Goal: Task Accomplishment & Management: Use online tool/utility

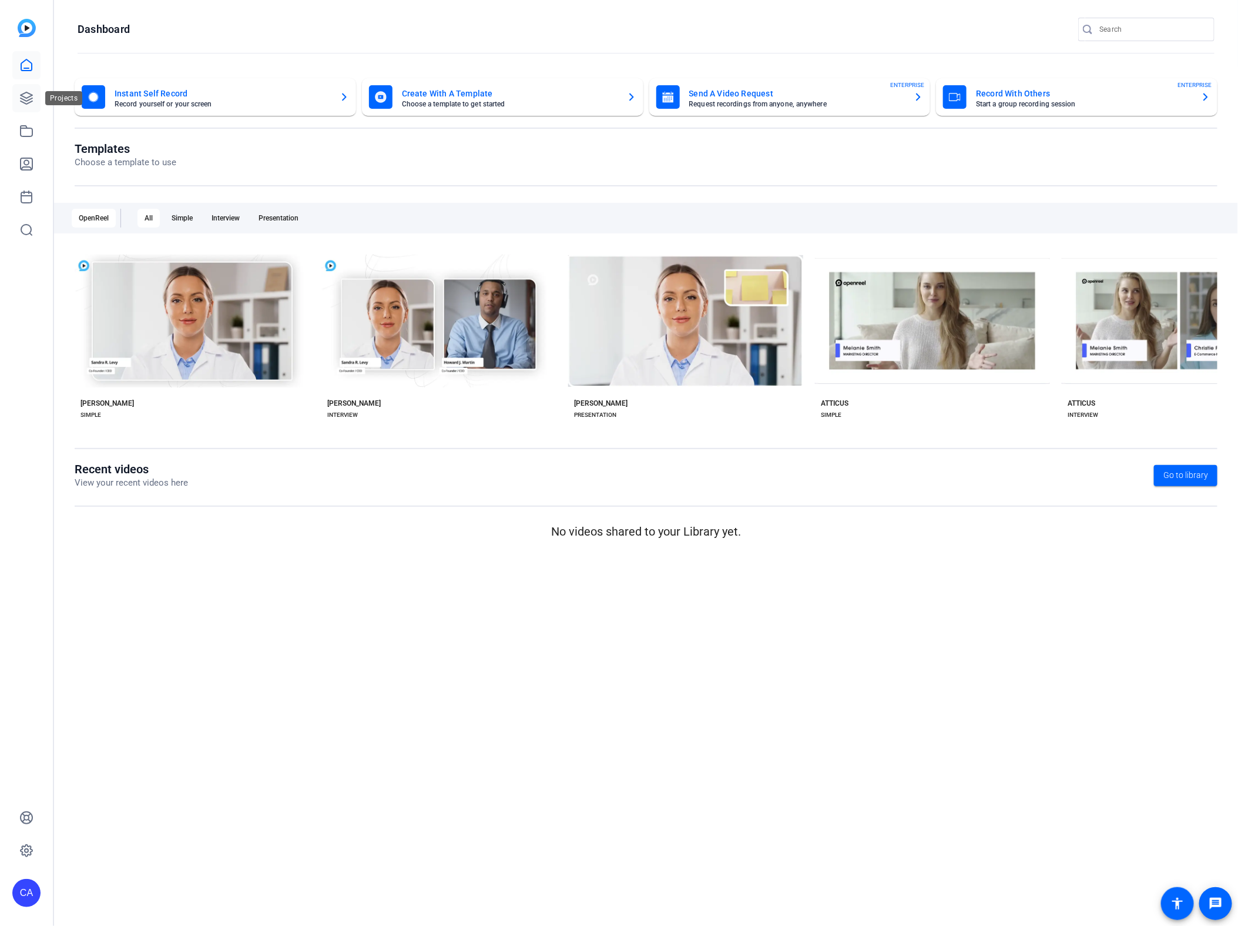
click at [18, 91] on link at bounding box center [26, 98] width 28 height 28
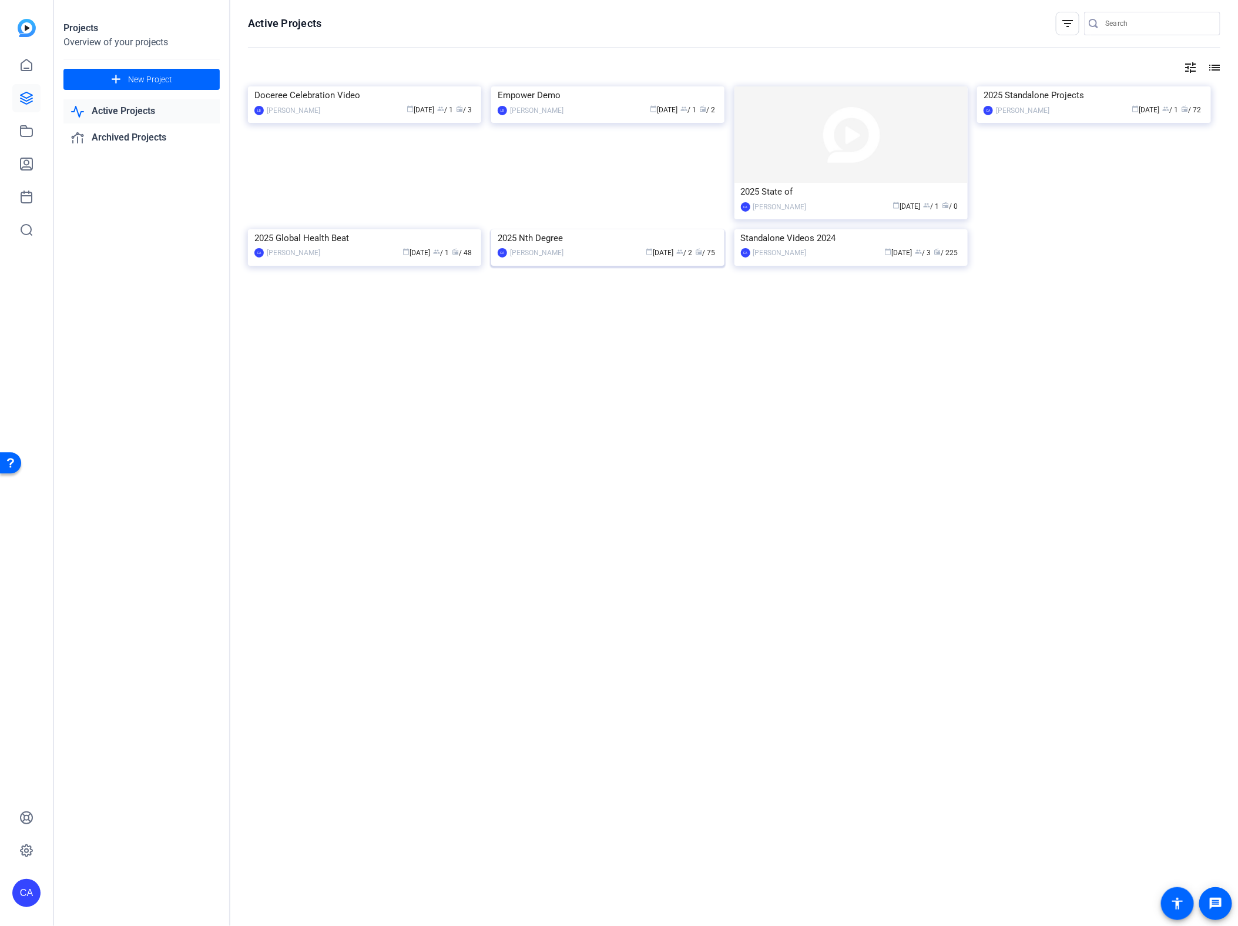
click at [603, 229] on img at bounding box center [607, 229] width 233 height 0
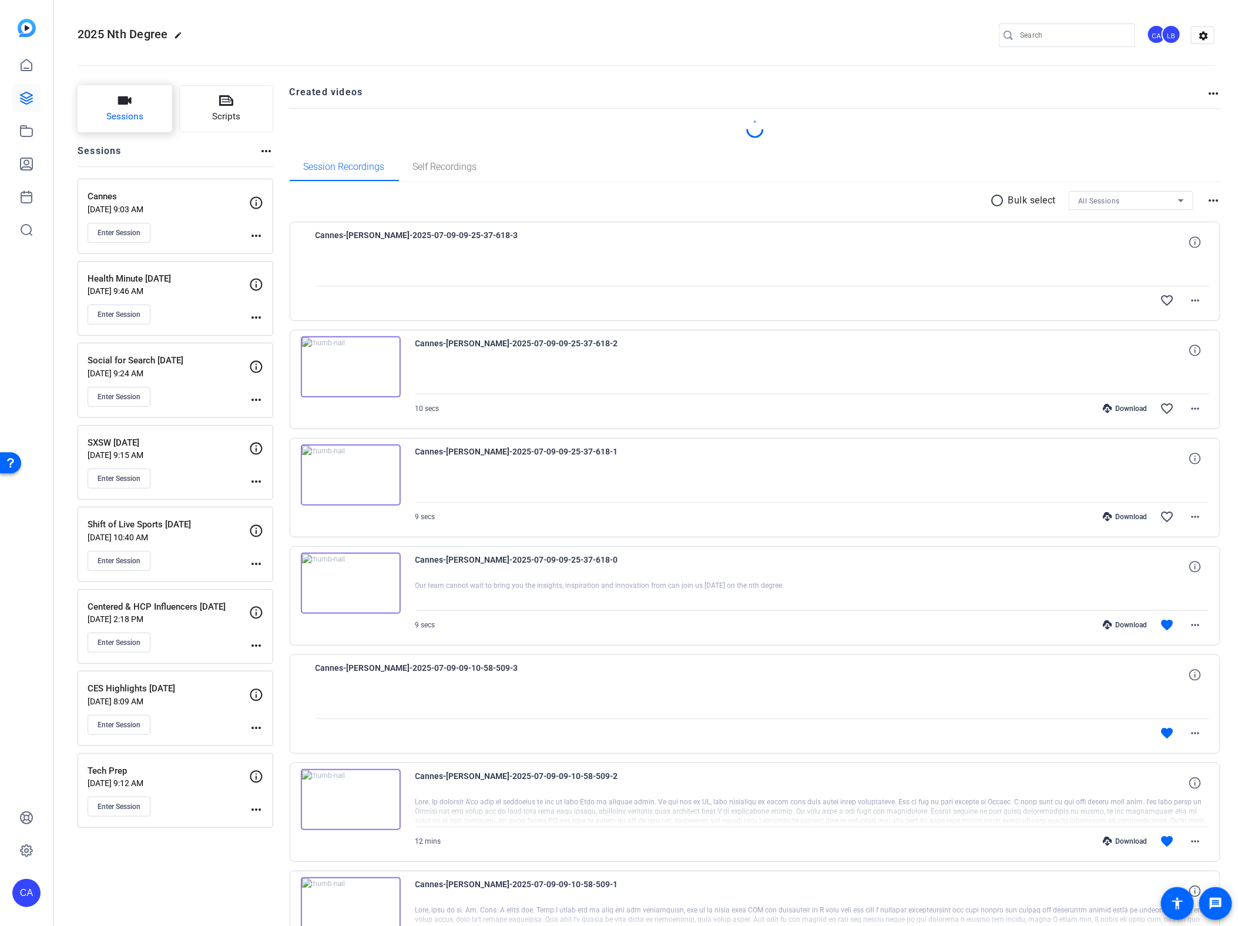
click at [139, 113] on span "Sessions" at bounding box center [124, 117] width 37 height 14
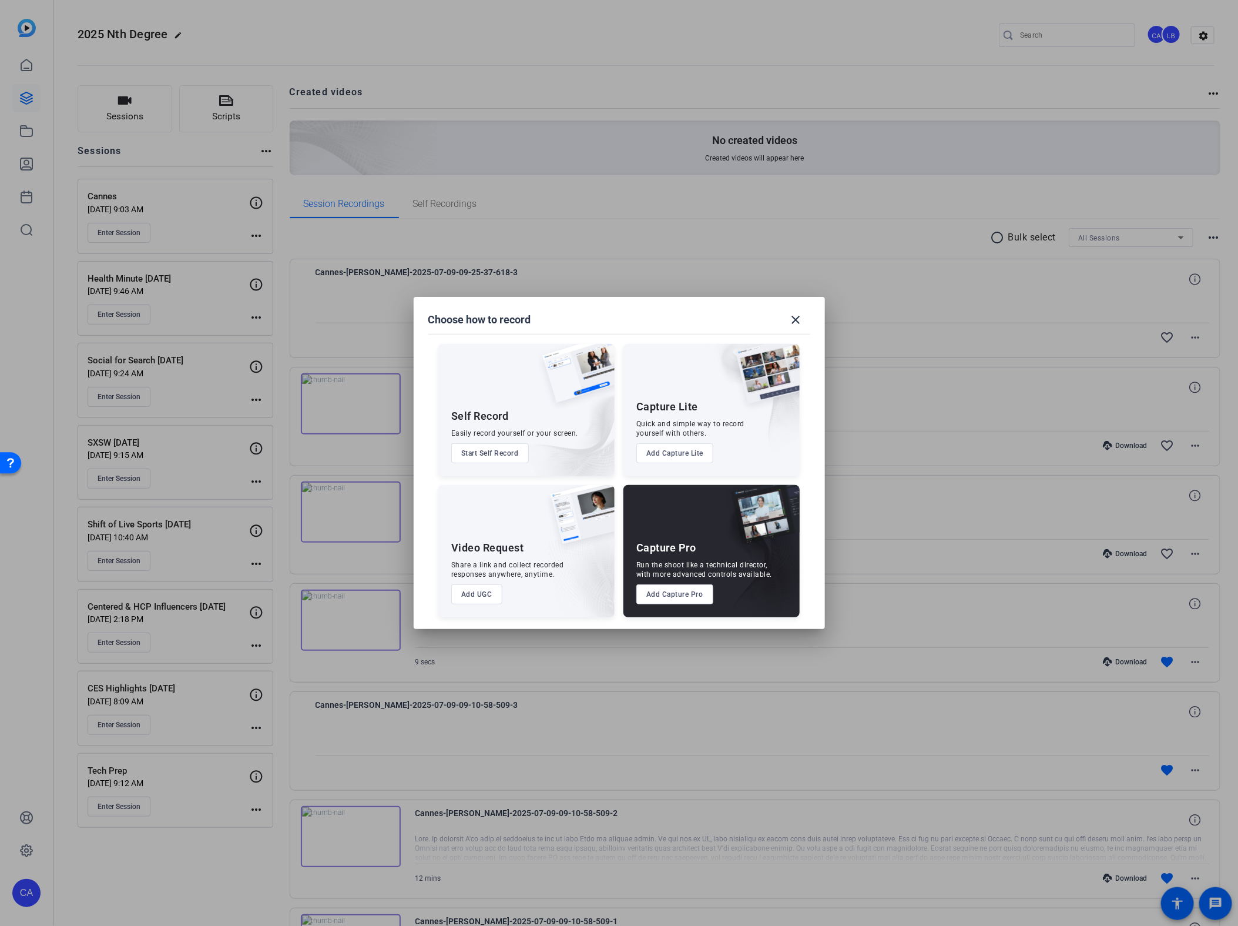
click at [668, 603] on button "Add Capture Pro" at bounding box center [674, 594] width 77 height 20
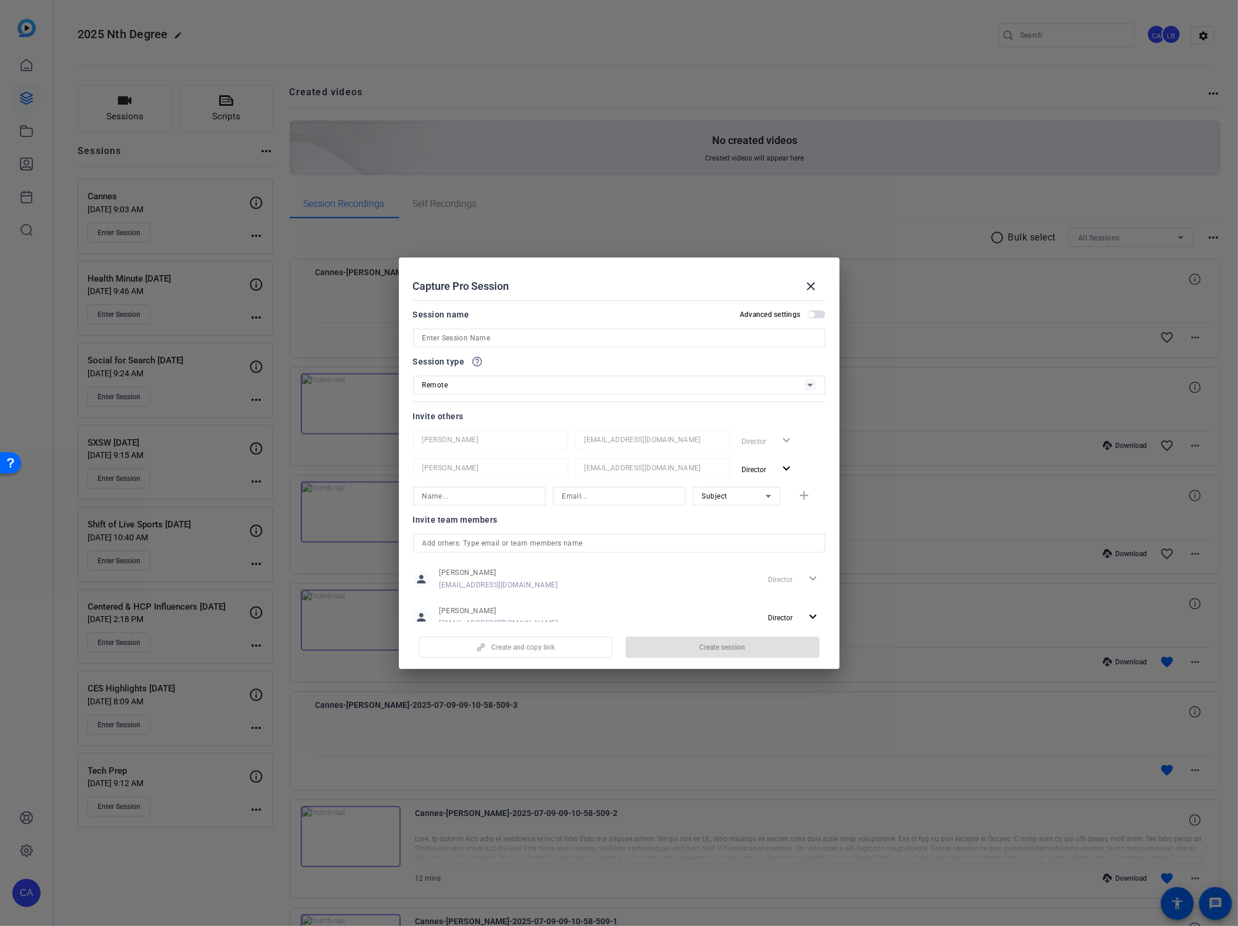
click at [441, 326] on div "Session name Advanced settings" at bounding box center [619, 327] width 413 height 40
click at [441, 337] on input at bounding box center [620, 338] width 394 height 14
type input "N"
type input "Special Edition Agility Day Teaser"
click at [809, 385] on icon at bounding box center [810, 385] width 14 height 14
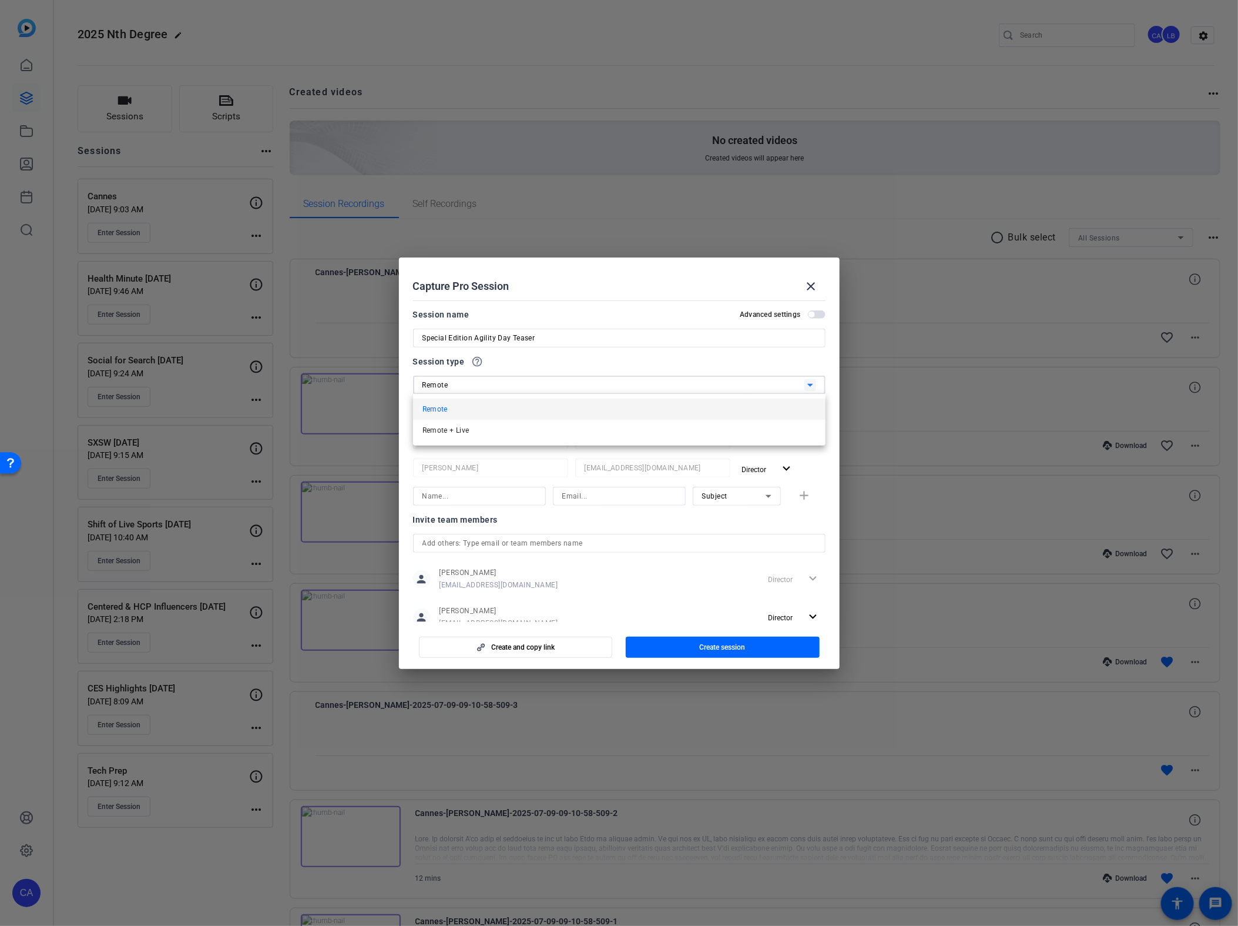
click at [809, 385] on div at bounding box center [619, 463] width 1238 height 926
click at [813, 314] on span "button" at bounding box center [812, 314] width 6 height 6
click at [820, 313] on span "button" at bounding box center [820, 314] width 6 height 6
click at [698, 639] on span "button" at bounding box center [723, 647] width 194 height 28
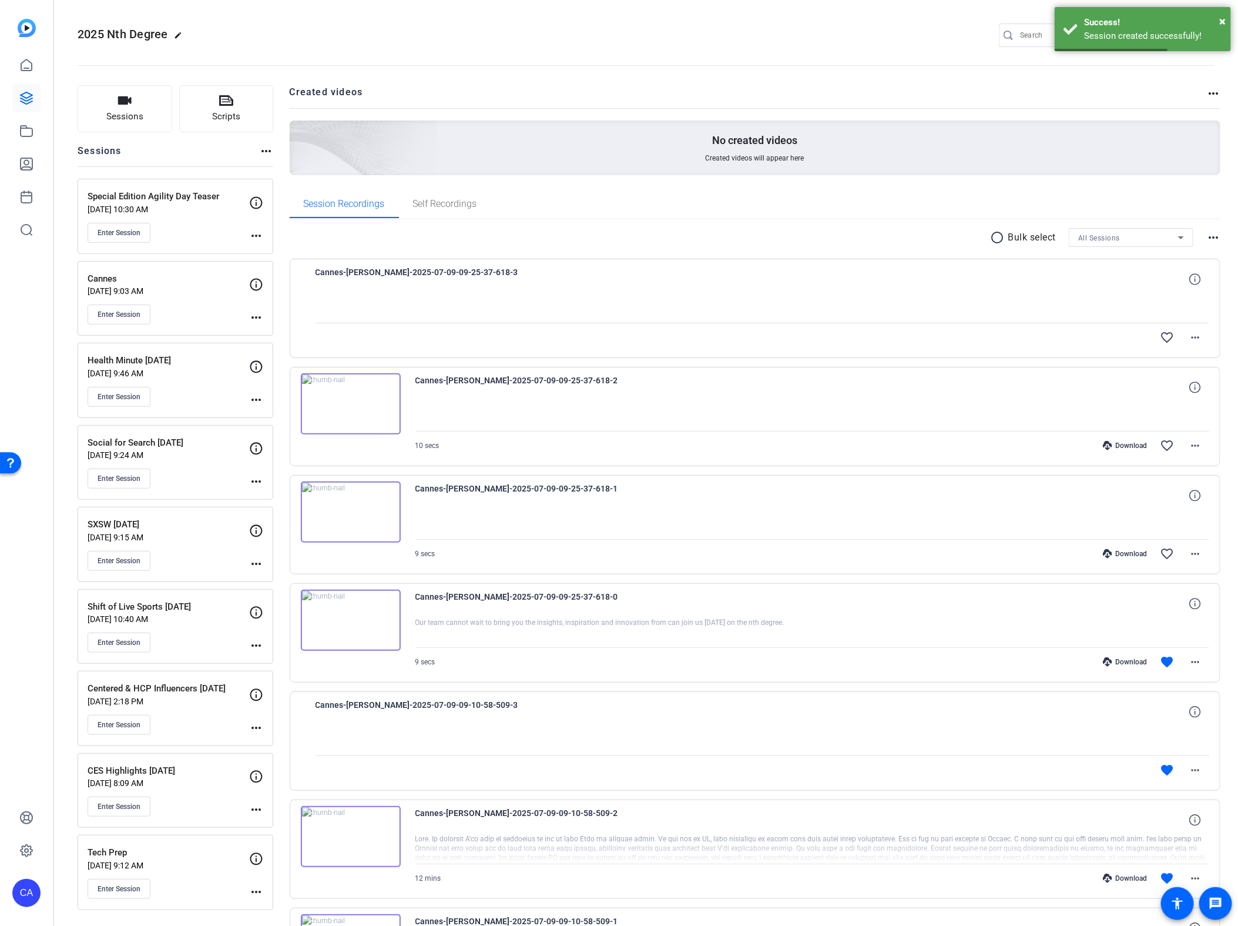
click at [247, 233] on div "Enter Session" at bounding box center [169, 233] width 162 height 20
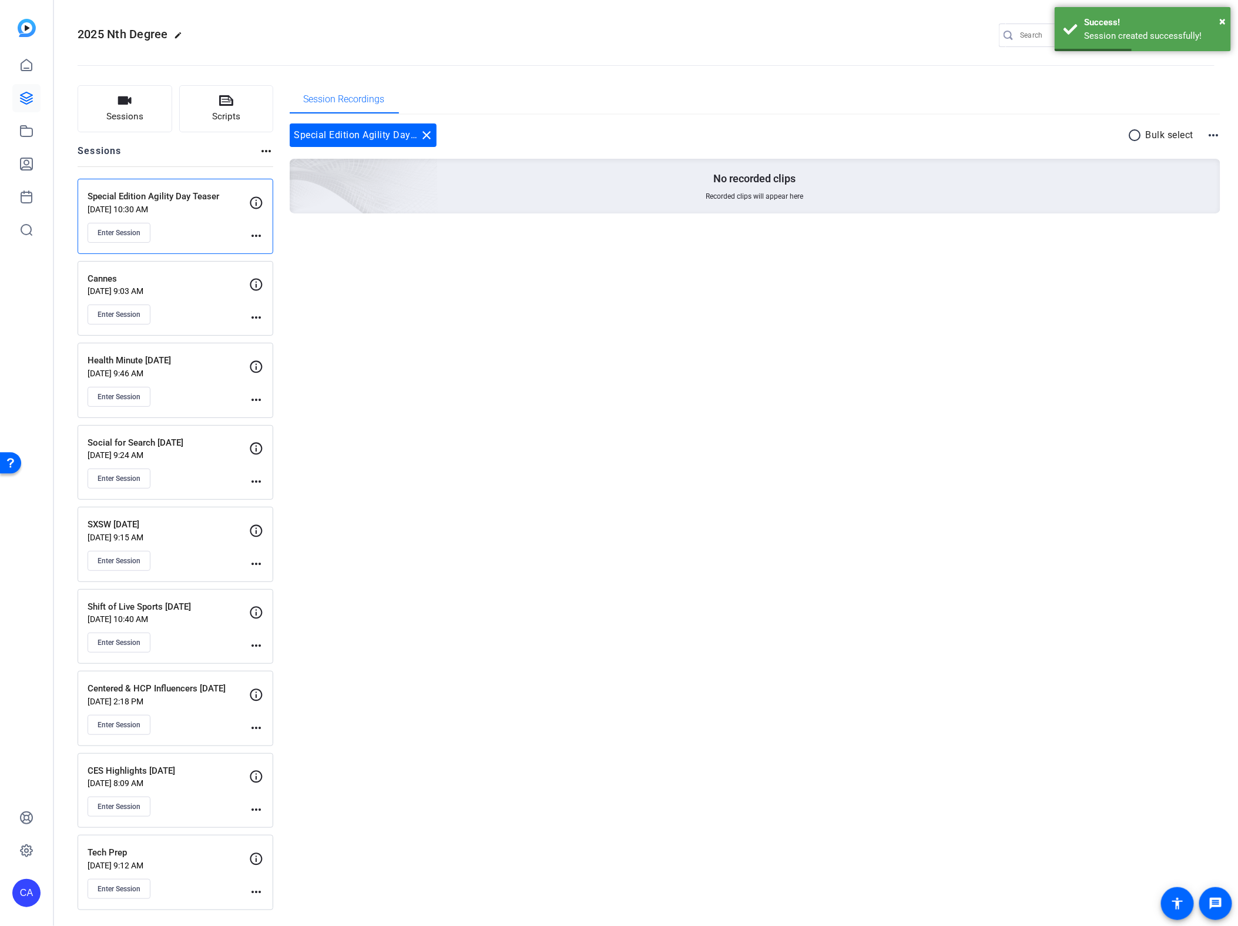
click at [259, 209] on div "more_horiz" at bounding box center [256, 219] width 14 height 47
click at [258, 200] on icon at bounding box center [256, 203] width 14 height 14
click at [254, 234] on mat-icon "more_horiz" at bounding box center [256, 236] width 14 height 14
click at [290, 254] on span "Edit Session" at bounding box center [285, 251] width 53 height 14
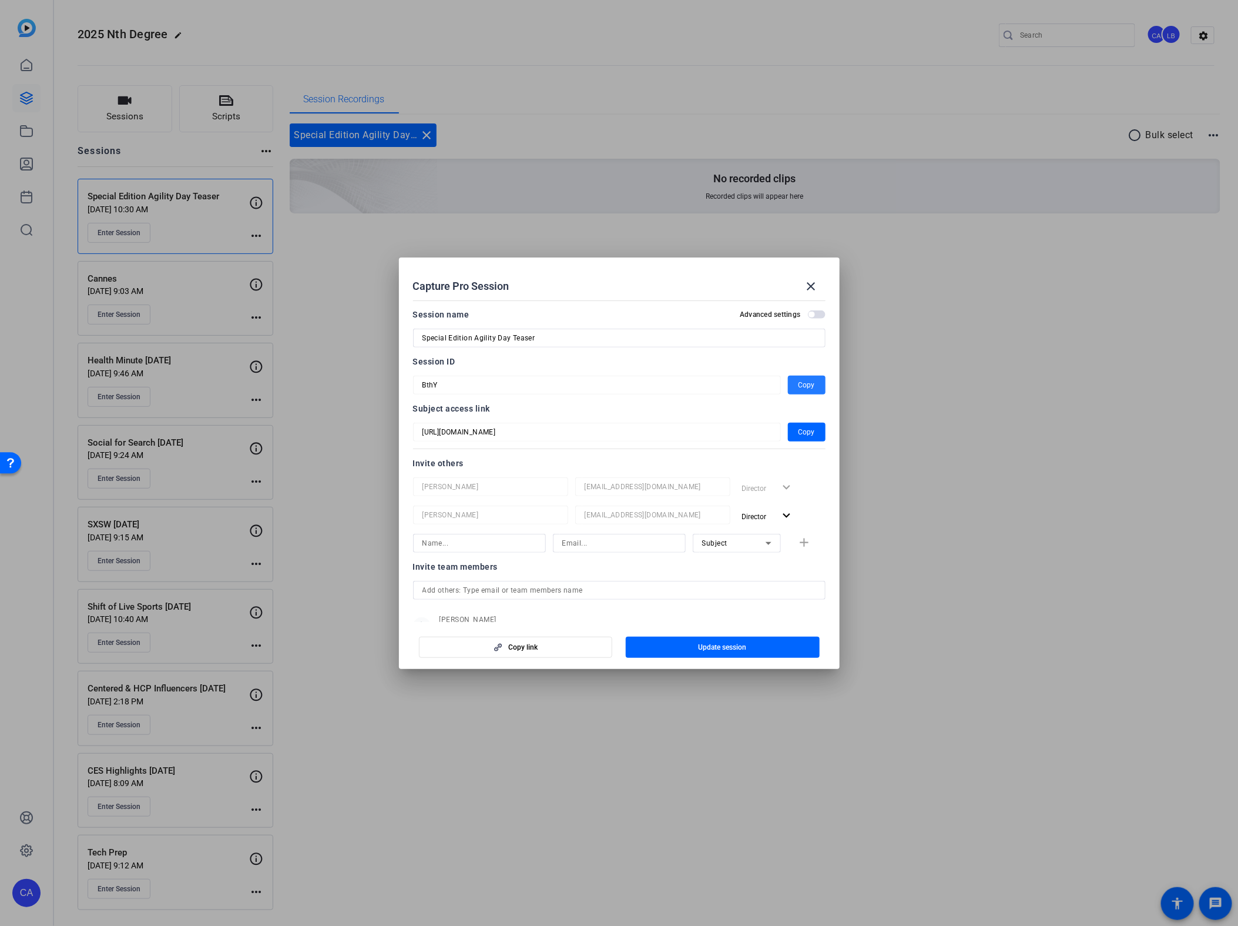
click at [810, 374] on span "button" at bounding box center [807, 385] width 38 height 28
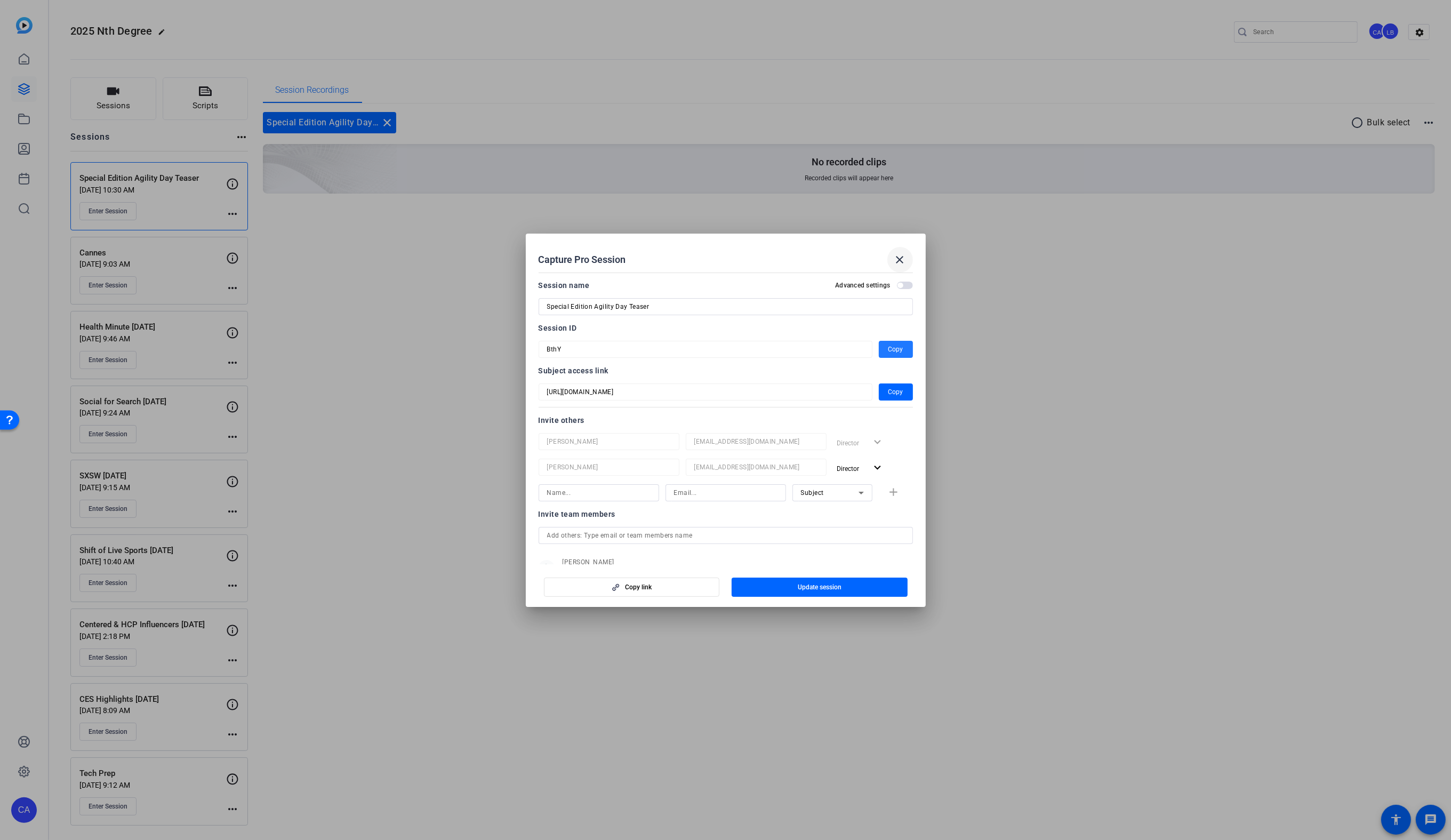
click at [897, 266] on span at bounding box center [900, 259] width 25 height 25
